Goal: Ask a question: Seek information or help from site administrators or community

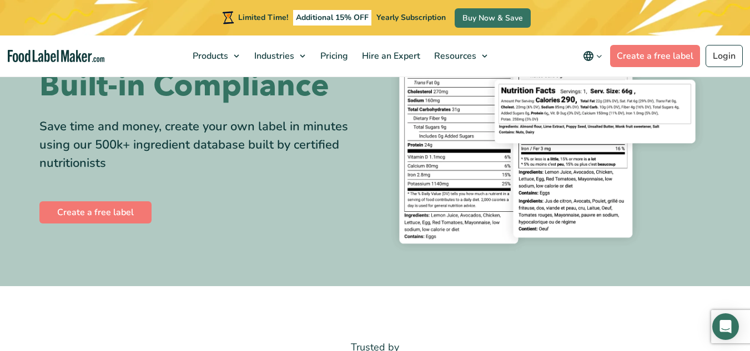
scroll to position [158, 0]
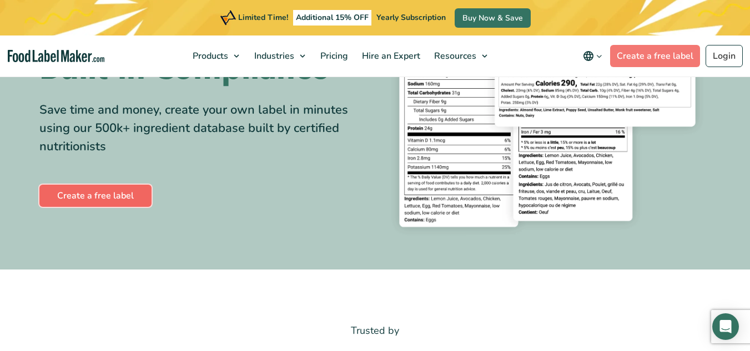
click at [87, 188] on link "Create a free label" at bounding box center [95, 196] width 112 height 22
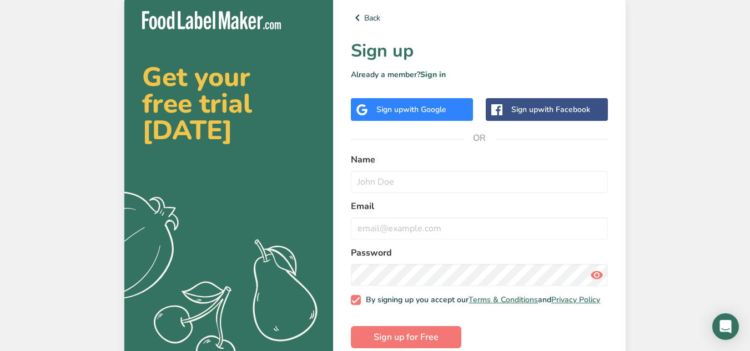
click at [421, 107] on span "with Google" at bounding box center [424, 109] width 43 height 11
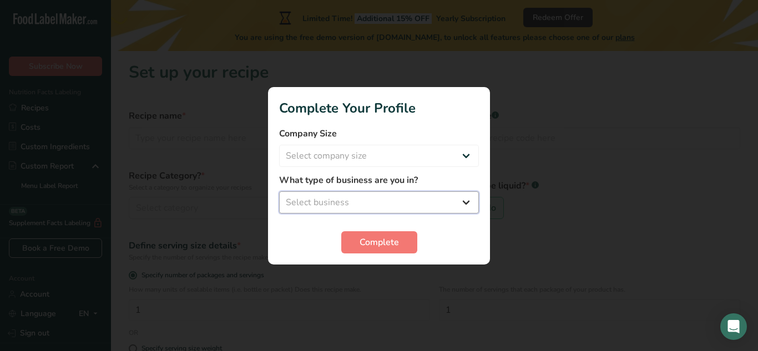
click at [311, 204] on select "Select business Packaged Food Manufacturer Restaurant & Cafe Bakery Meal Plans …" at bounding box center [379, 203] width 200 height 22
select select "1"
click at [279, 192] on select "Select business Packaged Food Manufacturer Restaurant & Cafe Bakery Meal Plans …" at bounding box center [379, 203] width 200 height 22
click at [333, 155] on select "Select company size Fewer than 10 Employees 10 to 50 Employees 51 to 500 Employ…" at bounding box center [379, 156] width 200 height 22
select select "1"
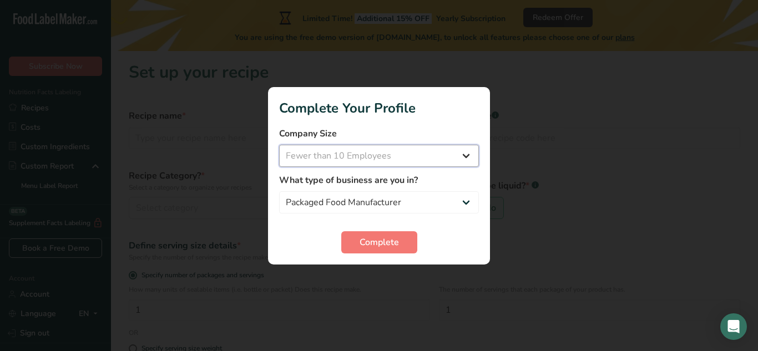
click at [279, 145] on select "Select company size Fewer than 10 Employees 10 to 50 Employees 51 to 500 Employ…" at bounding box center [379, 156] width 200 height 22
click at [371, 241] on span "Complete" at bounding box center [379, 242] width 39 height 13
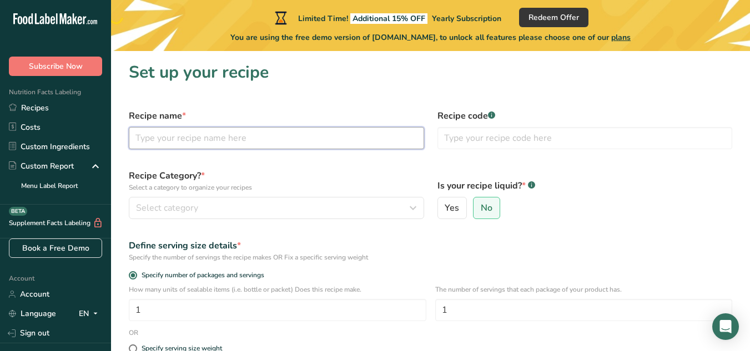
click at [180, 138] on input "text" at bounding box center [276, 138] width 295 height 22
type input "Long Grain Rice"
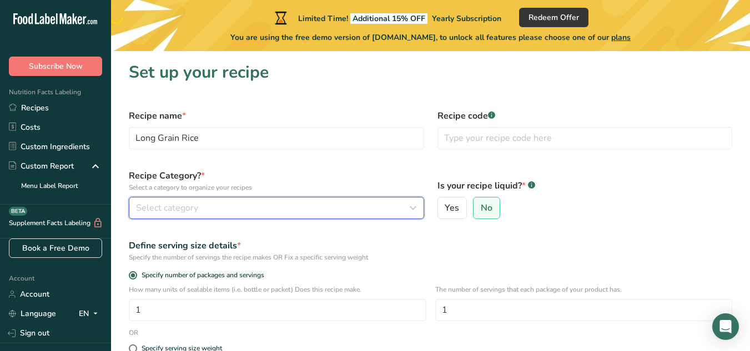
click at [184, 213] on span "Select category" at bounding box center [167, 207] width 62 height 13
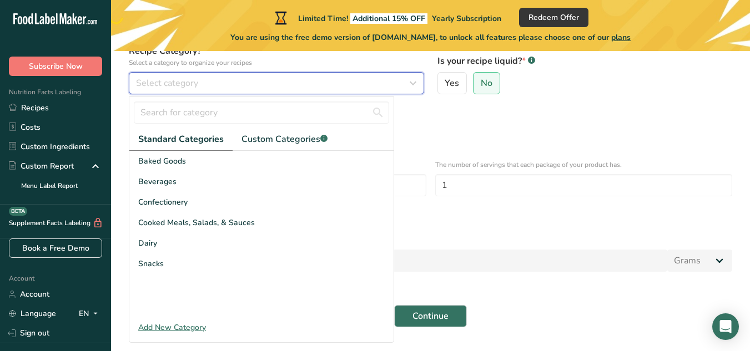
scroll to position [154, 0]
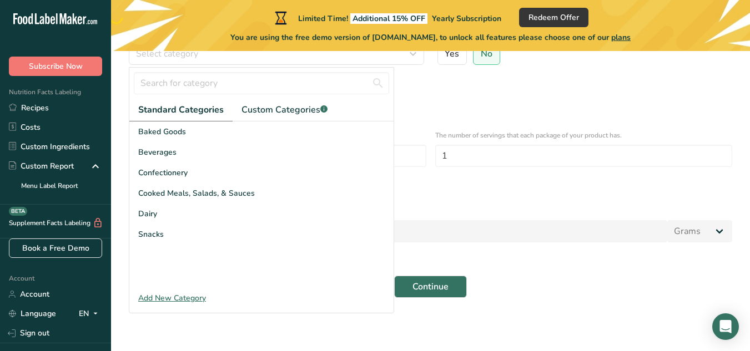
click at [161, 296] on div "Add New Category" at bounding box center [261, 299] width 264 height 12
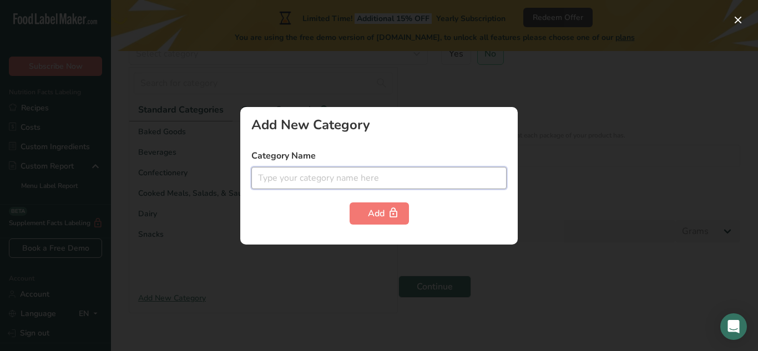
click at [282, 176] on input "text" at bounding box center [378, 178] width 255 height 22
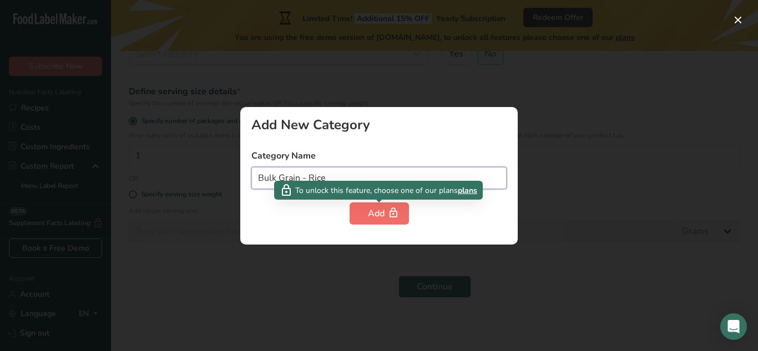
type input "Bulk Grain - Rice"
click at [386, 212] on div "Add" at bounding box center [379, 213] width 23 height 13
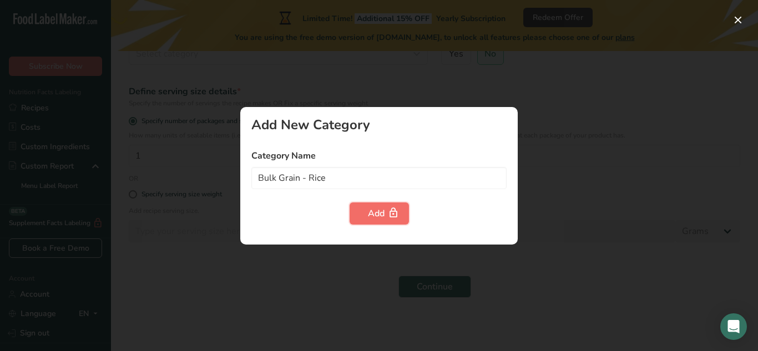
click at [380, 213] on div "Add" at bounding box center [379, 213] width 23 height 13
drag, startPoint x: 382, startPoint y: 93, endPoint x: 377, endPoint y: 99, distance: 8.7
click at [380, 97] on div at bounding box center [379, 175] width 758 height 351
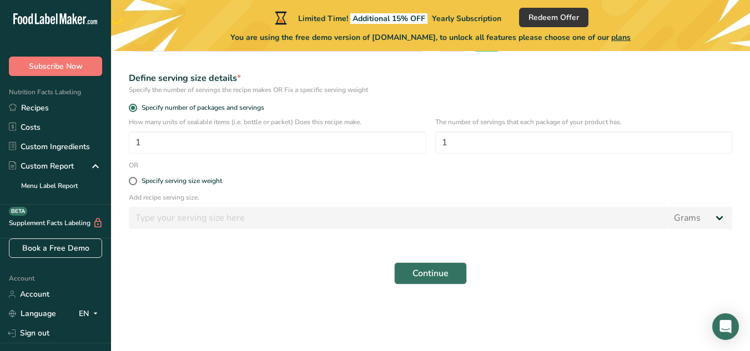
scroll to position [0, 0]
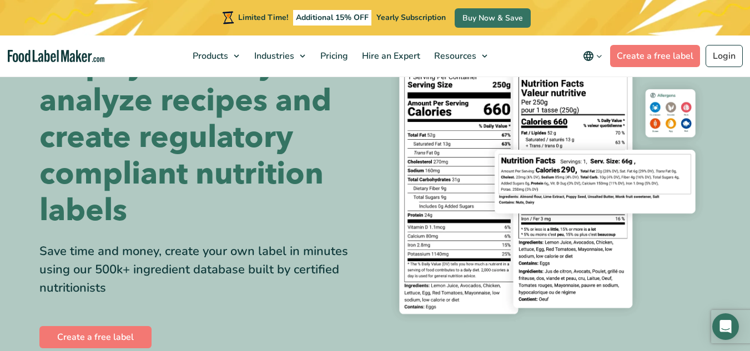
scroll to position [117, 0]
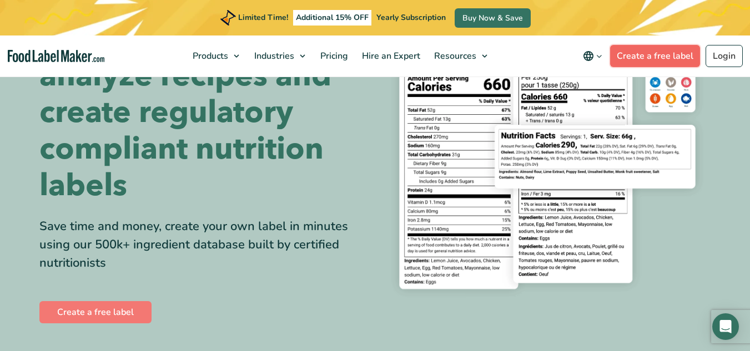
click at [656, 61] on link "Create a free label" at bounding box center [655, 56] width 90 height 22
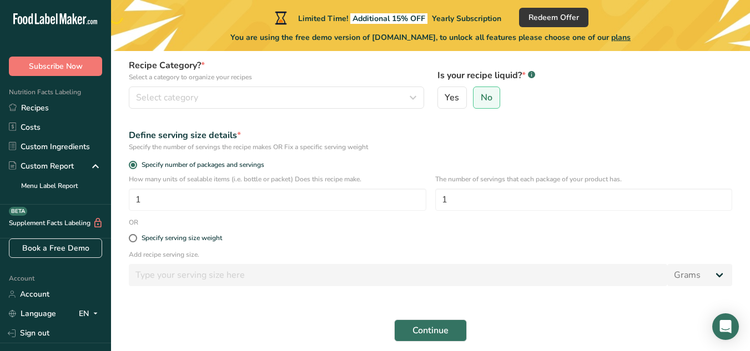
scroll to position [154, 0]
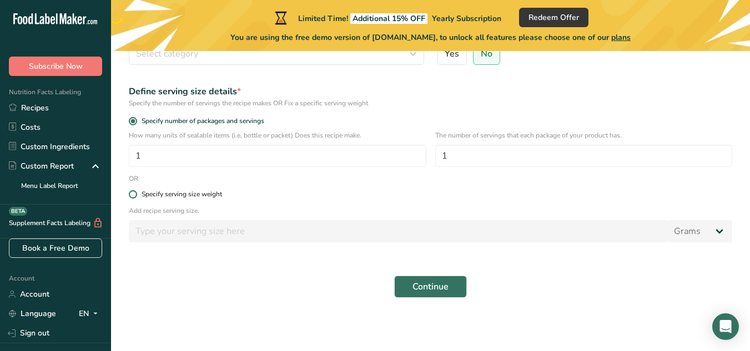
click at [130, 196] on span at bounding box center [133, 194] width 8 height 8
click at [130, 196] on input "Specify serving size weight" at bounding box center [132, 194] width 7 height 7
radio input "true"
radio input "false"
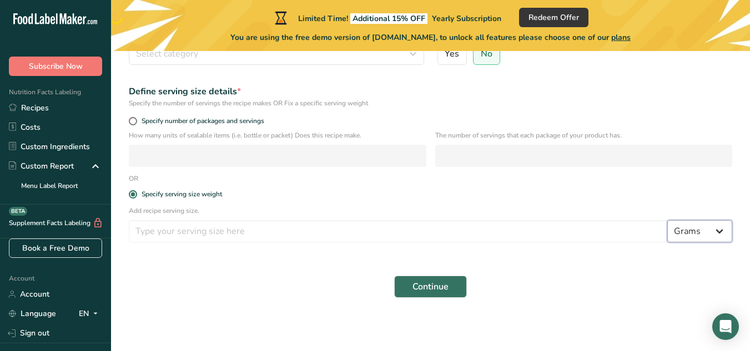
click at [721, 232] on select "Grams kg mg mcg lb oz l mL fl oz tbsp tsp cup qt gallon" at bounding box center [699, 231] width 65 height 22
click at [600, 262] on form "Recipe name * Recipe code .a-a{fill:#347362;}.b-a{fill:#fff;} Recipe Category? …" at bounding box center [430, 126] width 617 height 356
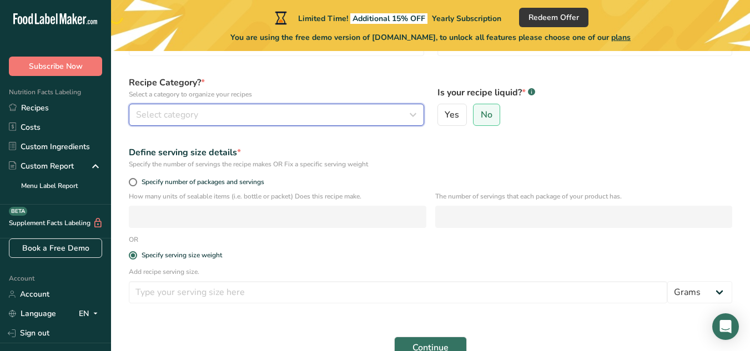
click at [162, 113] on span "Select category" at bounding box center [167, 114] width 62 height 13
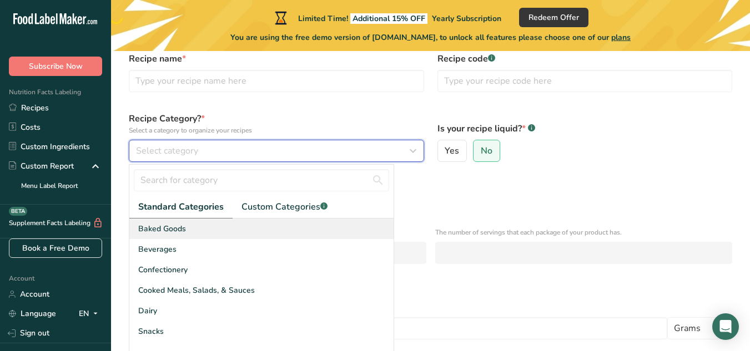
scroll to position [38, 0]
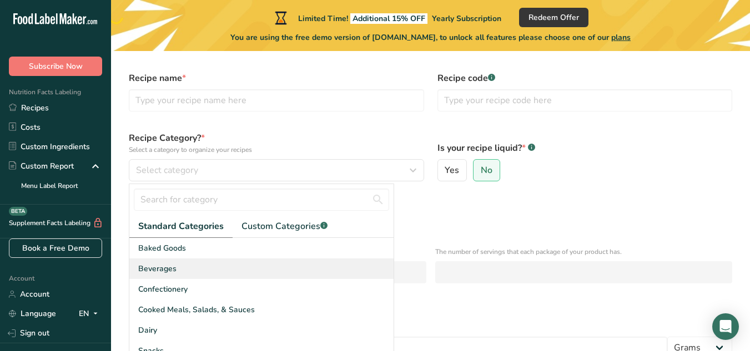
click at [274, 269] on div "Beverages" at bounding box center [261, 269] width 264 height 21
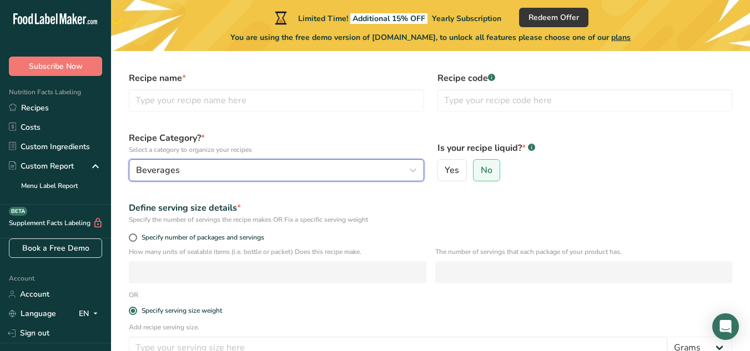
click at [409, 172] on icon "button" at bounding box center [412, 170] width 13 height 20
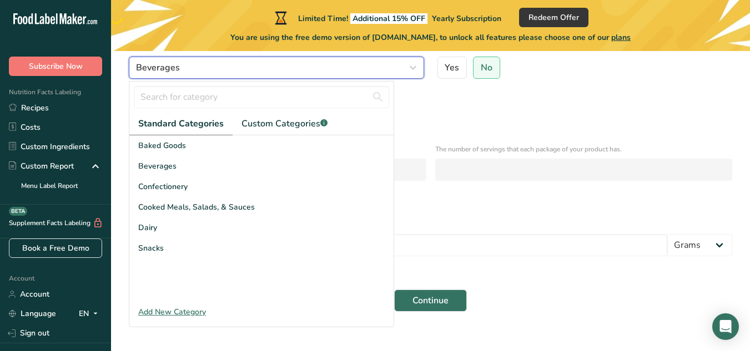
scroll to position [154, 0]
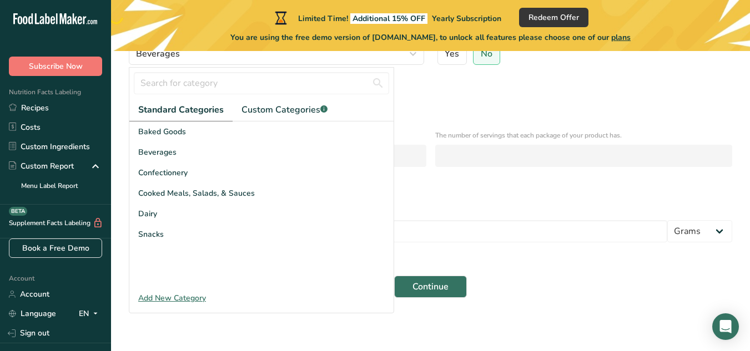
click at [162, 298] on div "Add New Category" at bounding box center [261, 299] width 264 height 12
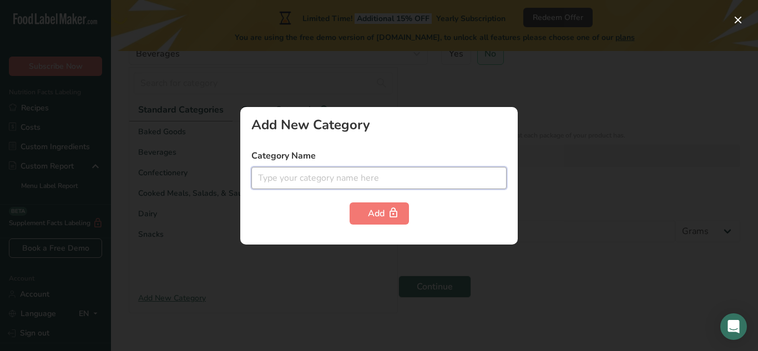
click at [318, 173] on input "text" at bounding box center [378, 178] width 255 height 22
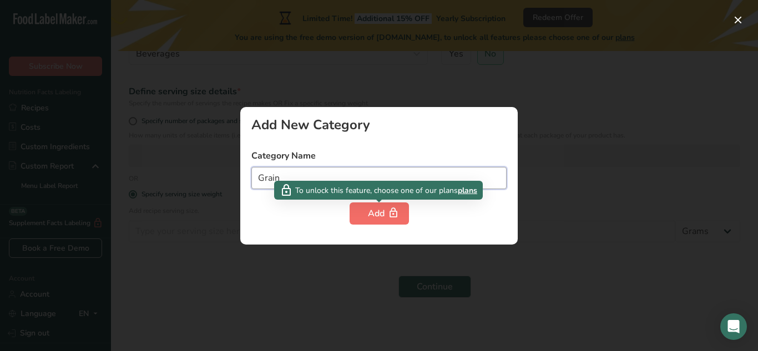
type input "Grain"
click at [368, 215] on div "Add" at bounding box center [379, 213] width 23 height 13
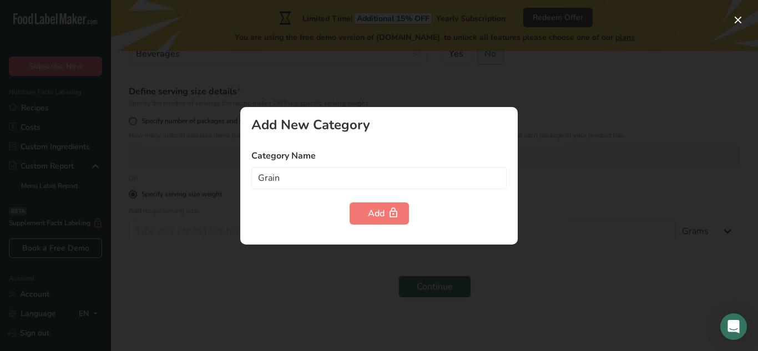
click at [492, 58] on div at bounding box center [379, 175] width 758 height 351
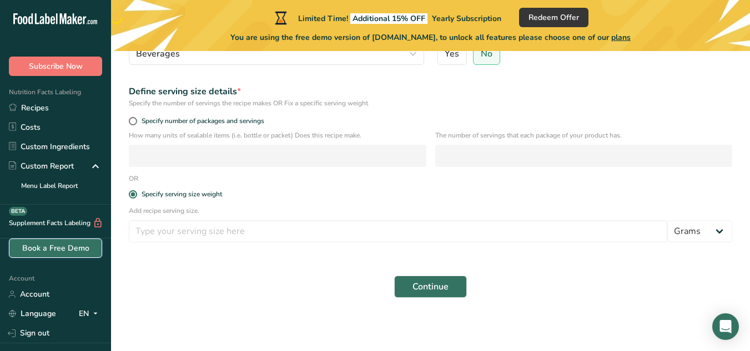
click at [53, 247] on link "Book a Free Demo" at bounding box center [55, 248] width 93 height 19
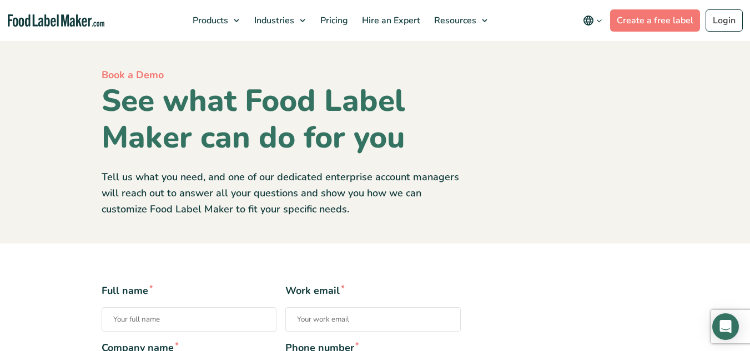
click at [140, 328] on input "Full name *" at bounding box center [189, 320] width 175 height 24
type input "Roger Babik"
type input "roger@masterprovisions.org"
type input "61-1262540"
type input "18598166087"
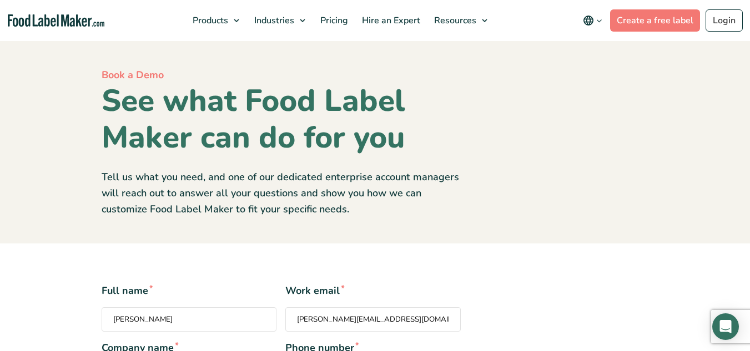
click at [379, 320] on input "roger@masterprovisions.org" at bounding box center [372, 320] width 175 height 24
click at [395, 316] on input "roger@masterprovisions.org" at bounding box center [372, 320] width 175 height 24
type input "r"
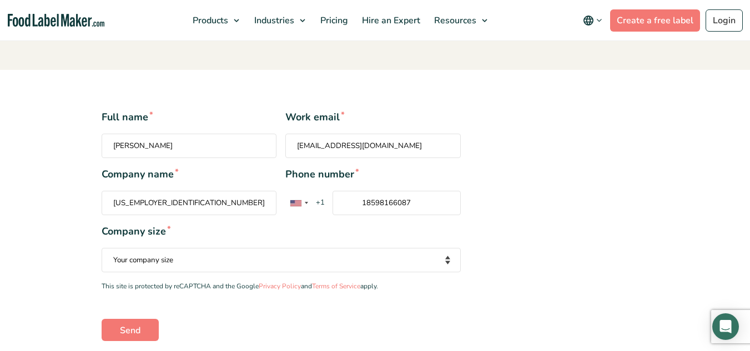
scroll to position [179, 0]
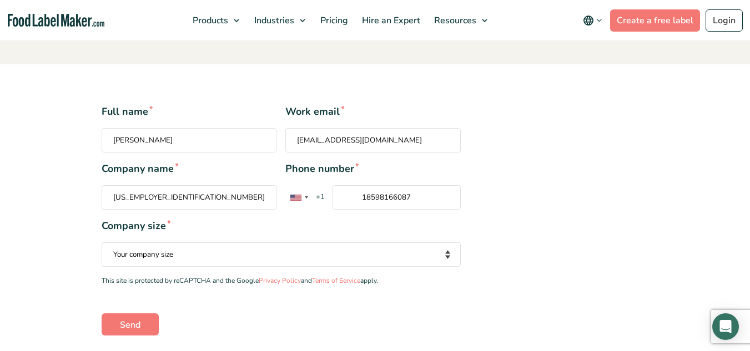
type input "rbabik1956@gmail.com"
drag, startPoint x: 168, startPoint y: 196, endPoint x: 62, endPoint y: 191, distance: 106.1
click at [62, 191] on div "Full name * Roger Babik Work email * rbabik1956@gmail.com Company name * 61-126…" at bounding box center [375, 219] width 672 height 231
type input "EverFresh Provisions"
click at [162, 259] on select "Your company size Fewer than 10 Employees 10 to 50 Employees 51 to 500 Employee…" at bounding box center [281, 255] width 359 height 24
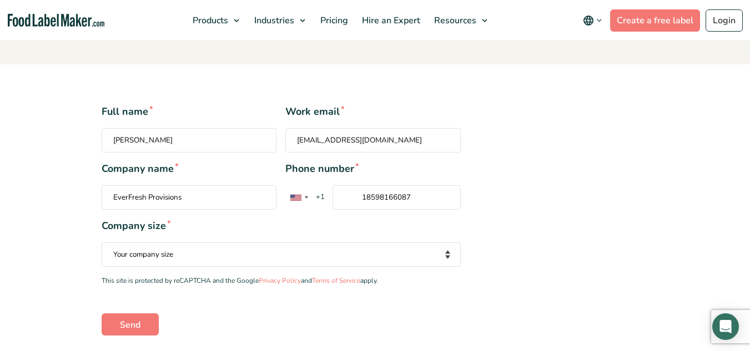
select select "Fewer than 10 Employees"
click at [102, 243] on select "Your company size Fewer than 10 Employees 10 to 50 Employees 51 to 500 Employee…" at bounding box center [281, 255] width 359 height 24
click at [134, 319] on input "Send" at bounding box center [130, 325] width 57 height 22
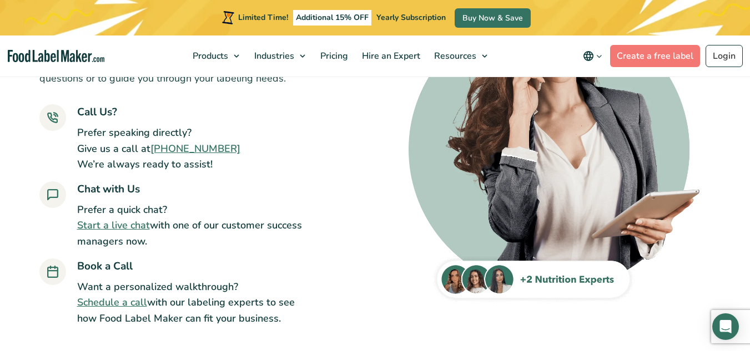
scroll to position [180, 0]
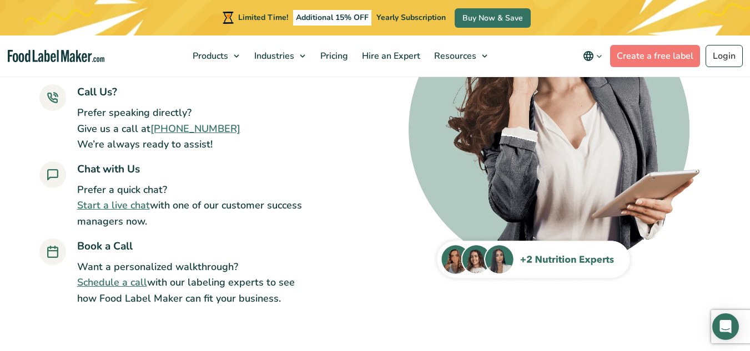
click at [120, 204] on link "Start a live chat" at bounding box center [113, 205] width 73 height 13
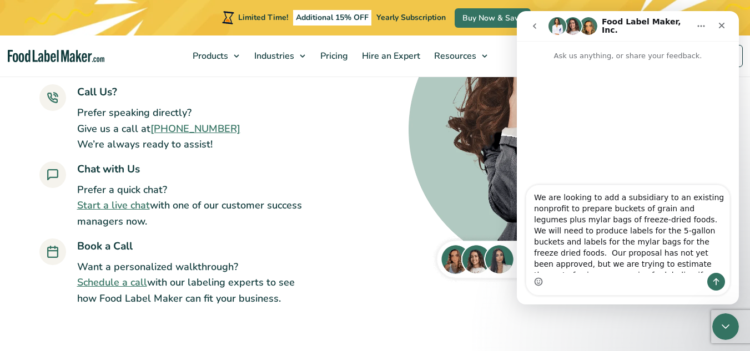
scroll to position [7, 0]
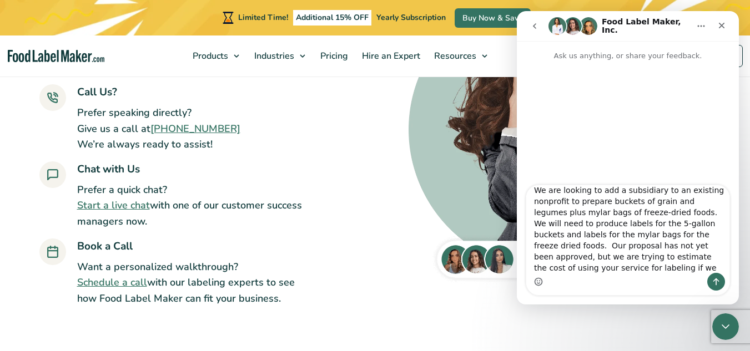
type textarea "We are looking to add a subsidiary to an existing nonprofit to prepare buckets …"
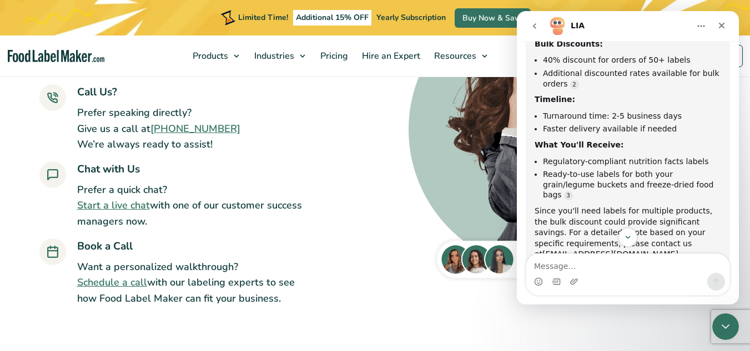
scroll to position [303, 0]
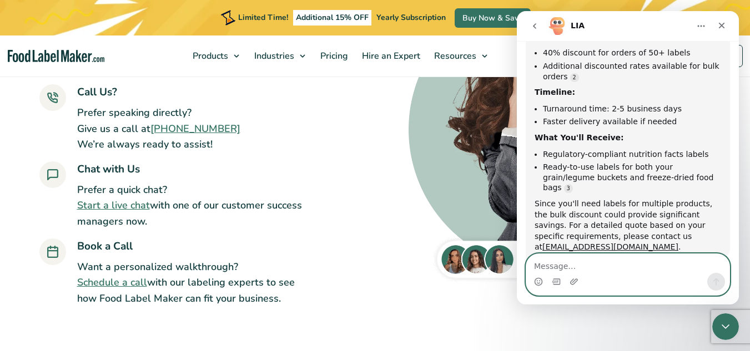
click at [585, 263] on textarea "Message…" at bounding box center [627, 263] width 203 height 19
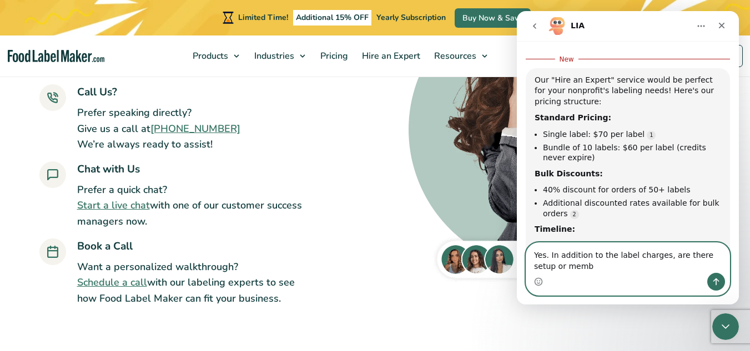
scroll to position [165, 0]
type textarea "Yes. In addition to the label charges, are there setup or membership fees?"
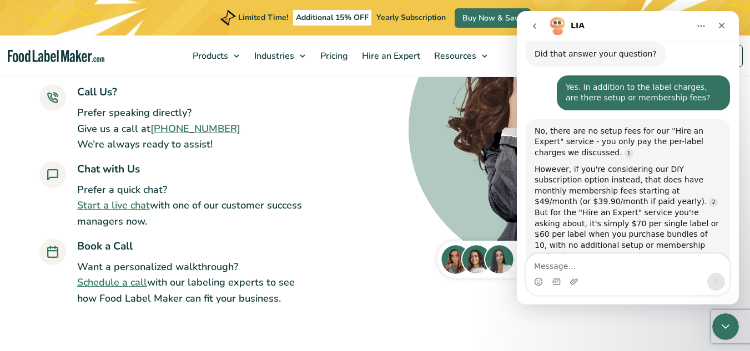
scroll to position [229, 0]
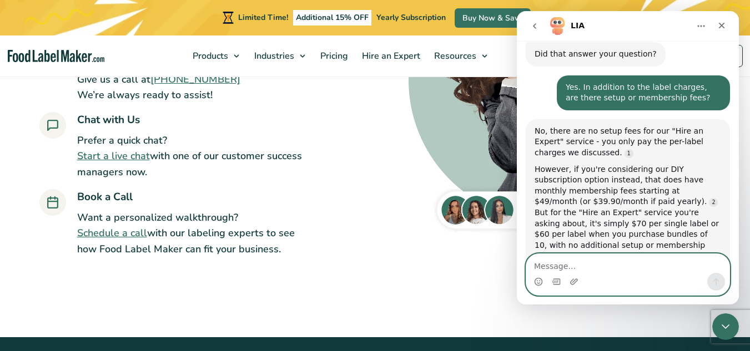
click at [568, 262] on textarea "Message…" at bounding box center [627, 263] width 203 height 19
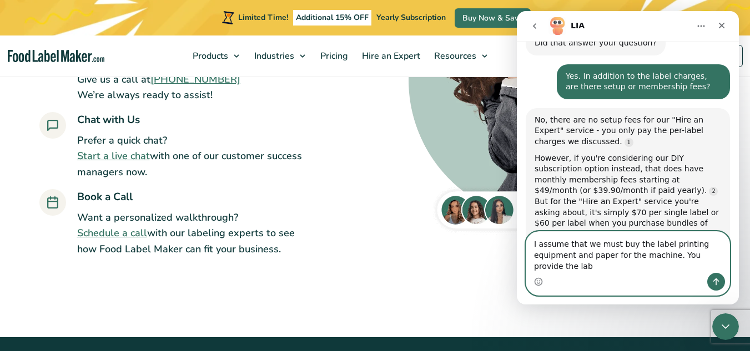
scroll to position [525, 0]
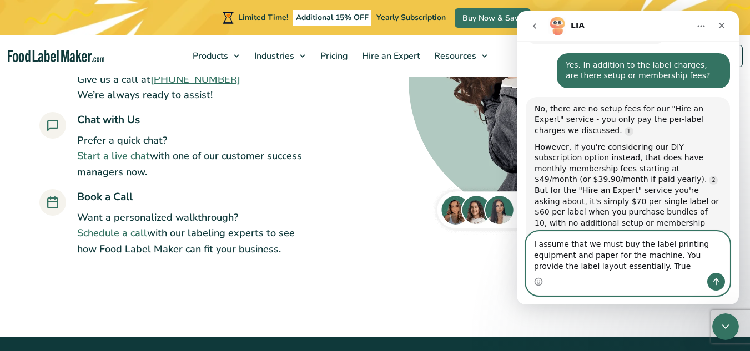
type textarea "I assume that we must buy the label printing equipment and paper for the machin…"
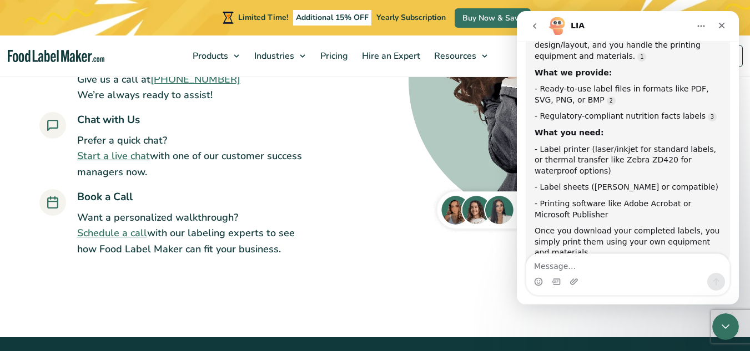
scroll to position [853, 0]
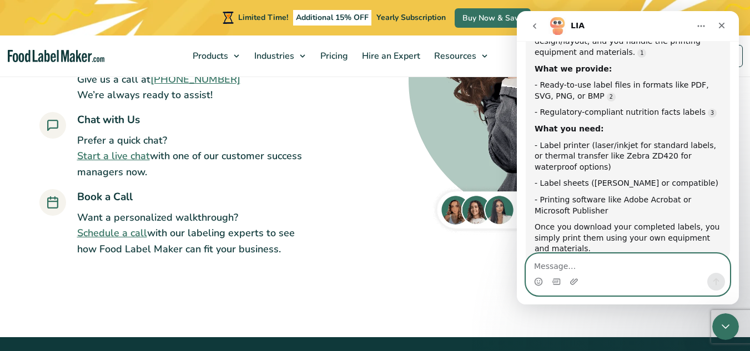
click at [599, 265] on textarea "Message…" at bounding box center [627, 263] width 203 height 19
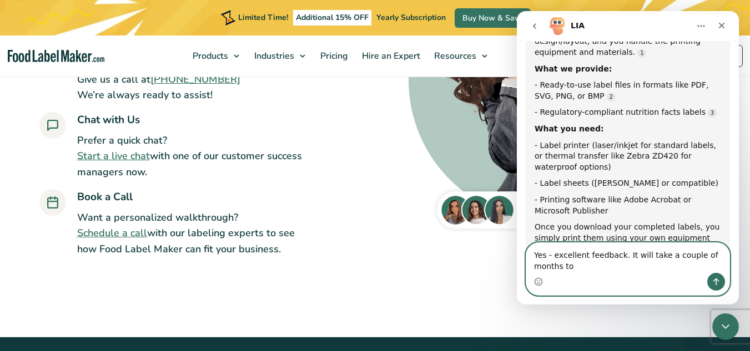
scroll to position [749, 0]
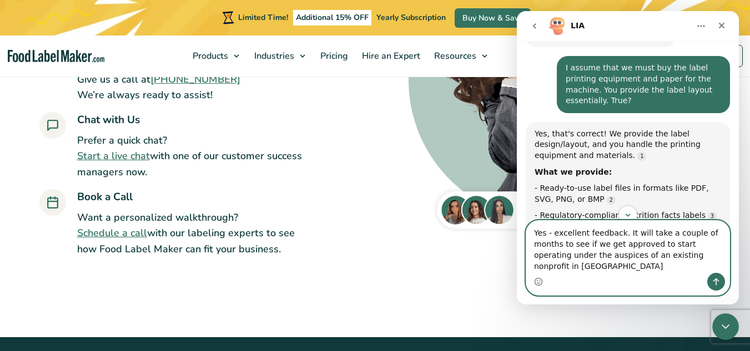
type textarea "Yes - excellent feedback. It will take a couple of months to see if we get appr…"
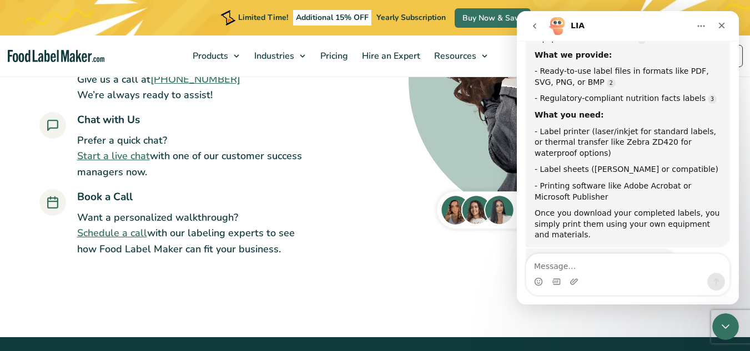
scroll to position [0, 0]
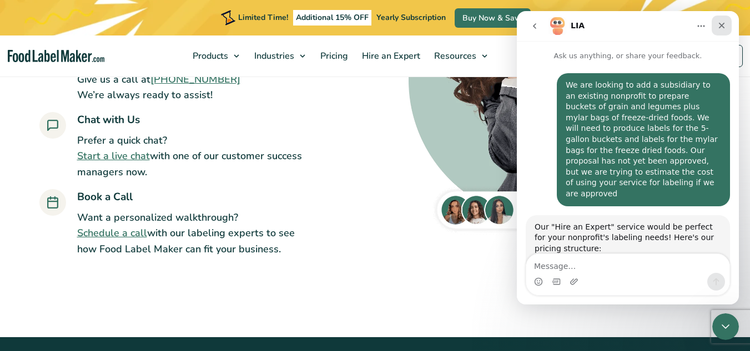
click at [717, 26] on icon "Close" at bounding box center [721, 25] width 9 height 9
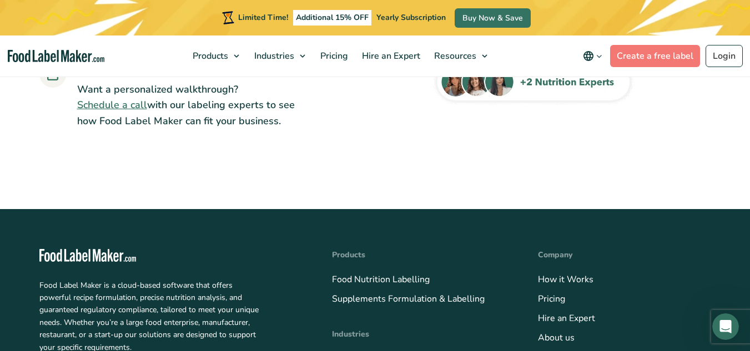
scroll to position [349, 0]
